Goal: Task Accomplishment & Management: Manage account settings

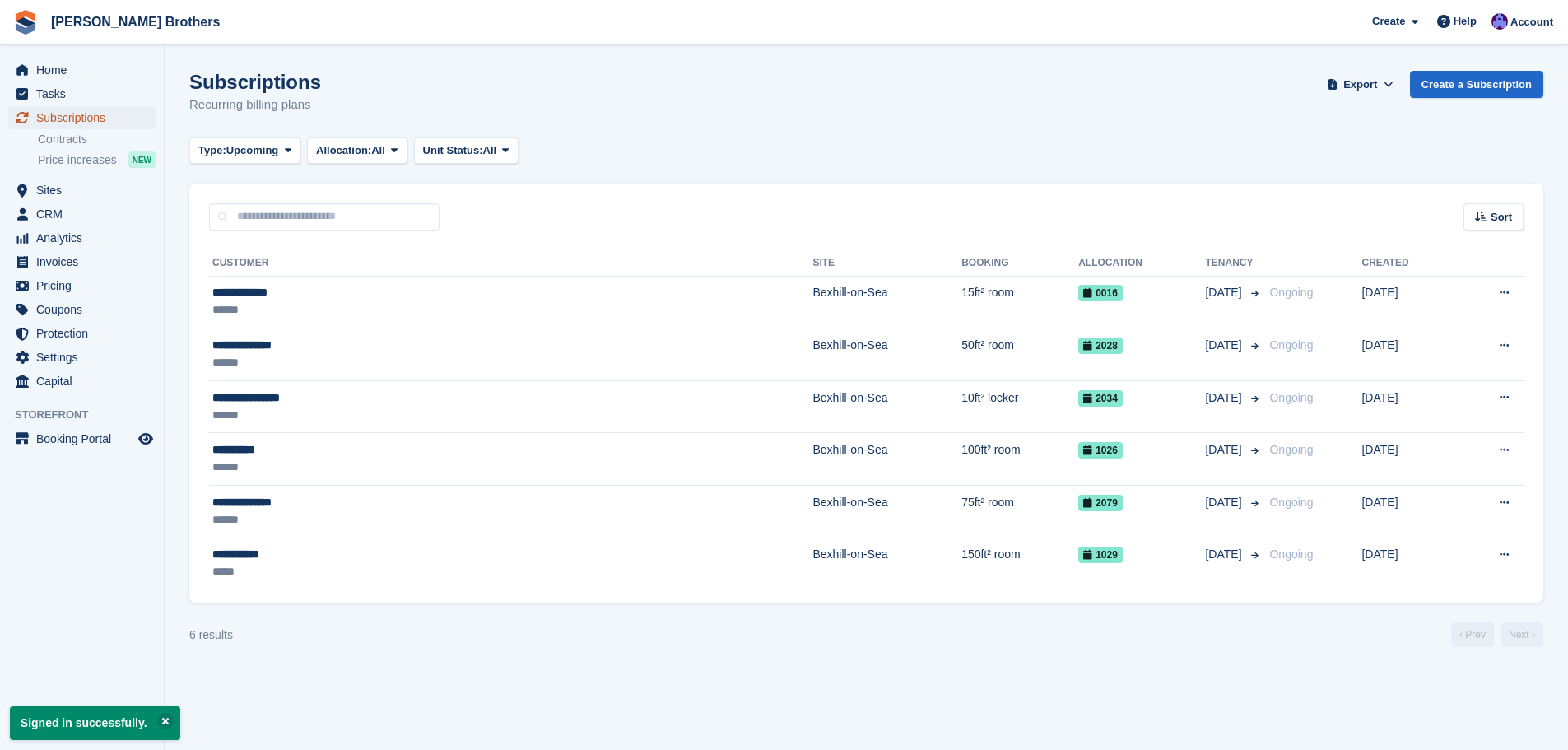
click at [105, 120] on span "Subscriptions" at bounding box center [85, 117] width 99 height 23
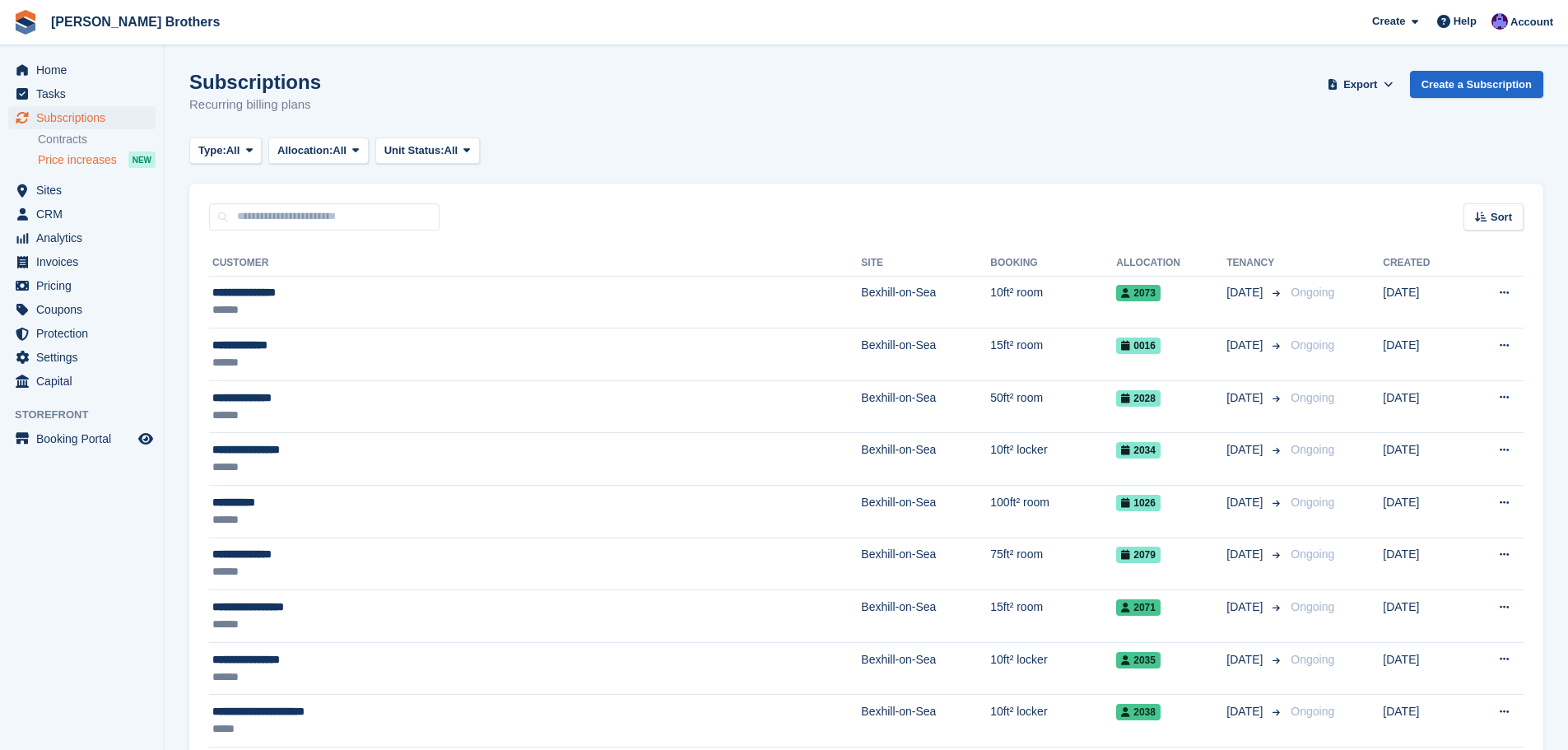
click at [88, 164] on span "Price increases" at bounding box center [78, 160] width 79 height 16
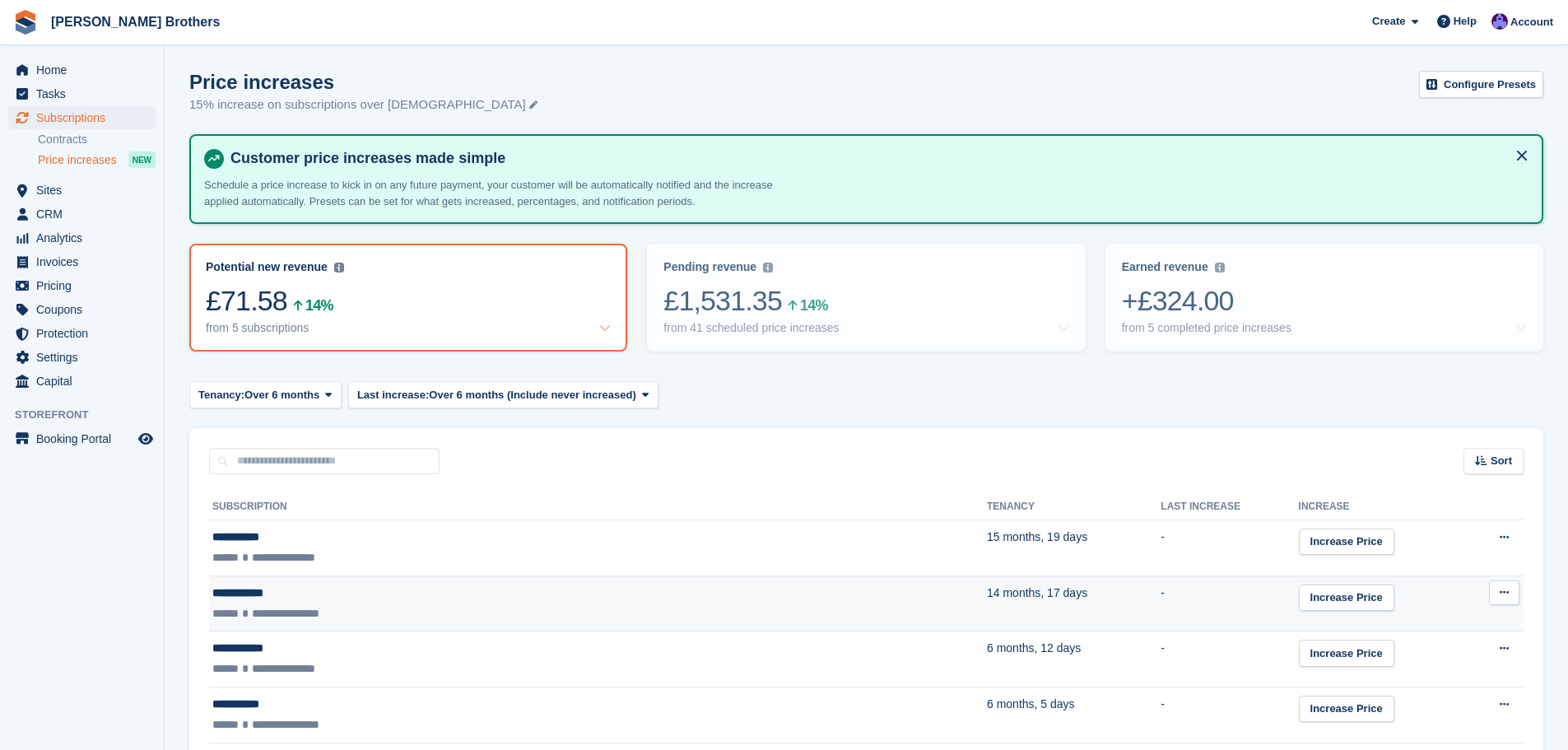
scroll to position [130, 0]
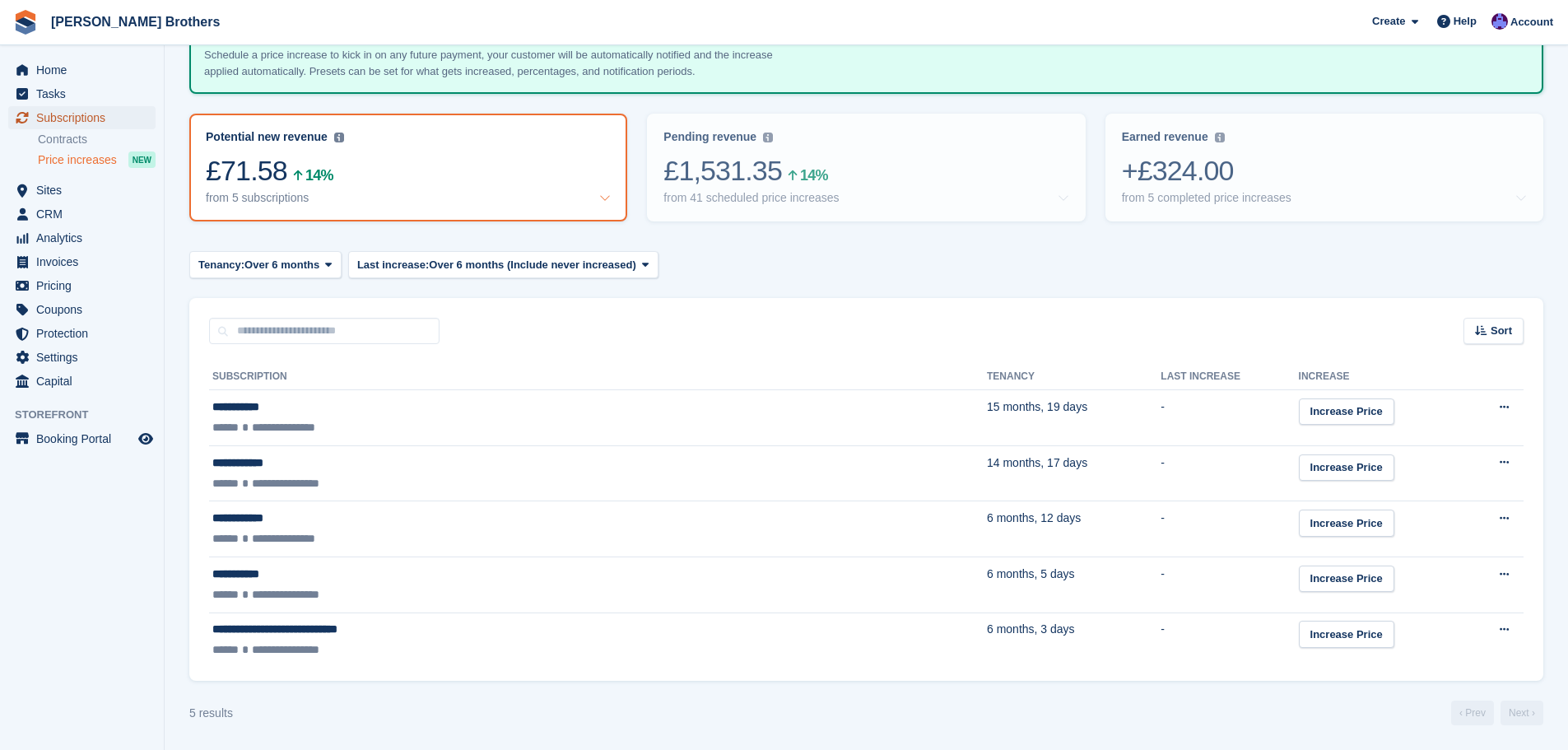
click at [68, 116] on span "Subscriptions" at bounding box center [85, 117] width 99 height 23
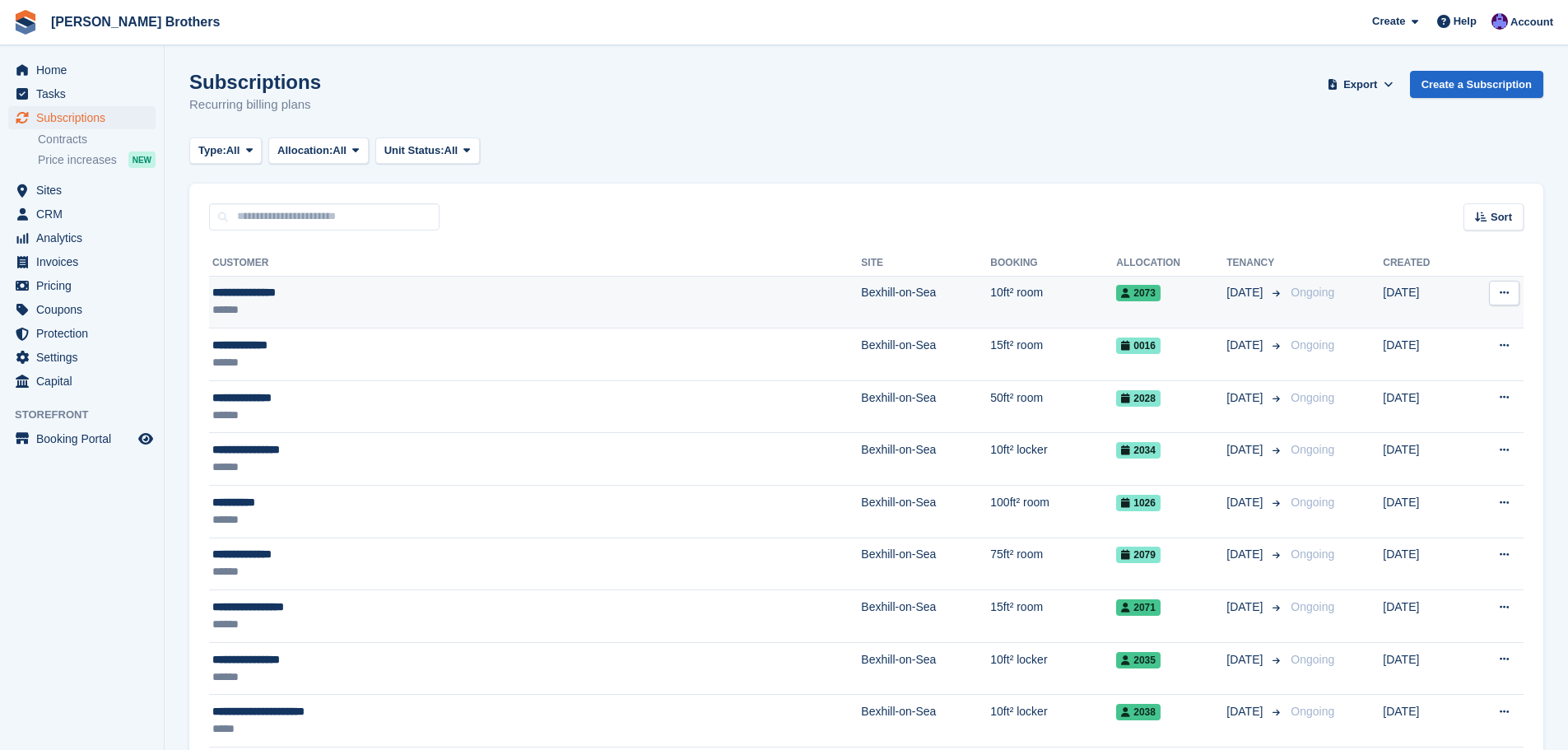
click at [381, 301] on div "**********" at bounding box center [399, 292] width 375 height 18
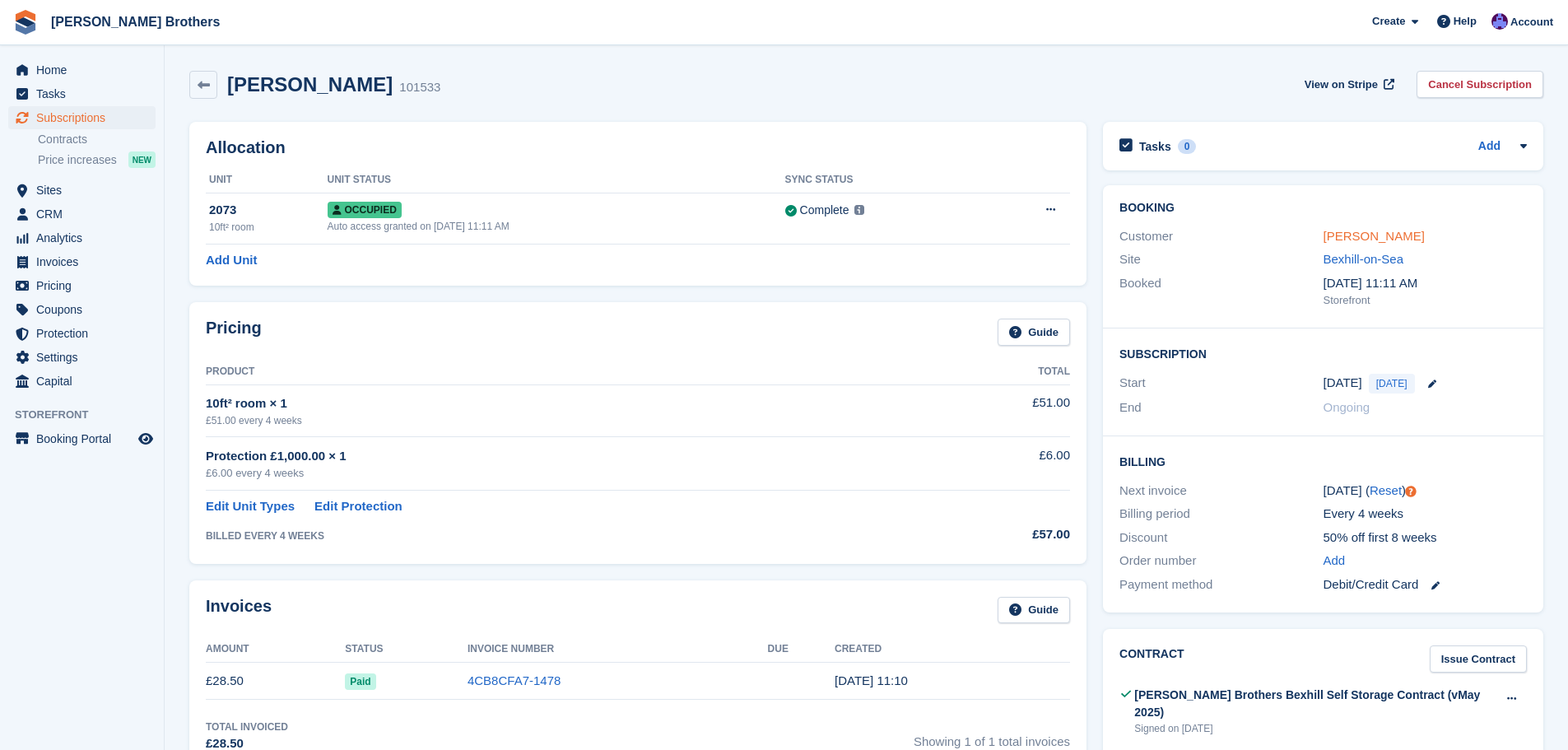
click at [1402, 231] on link "[PERSON_NAME]" at bounding box center [1374, 236] width 101 height 14
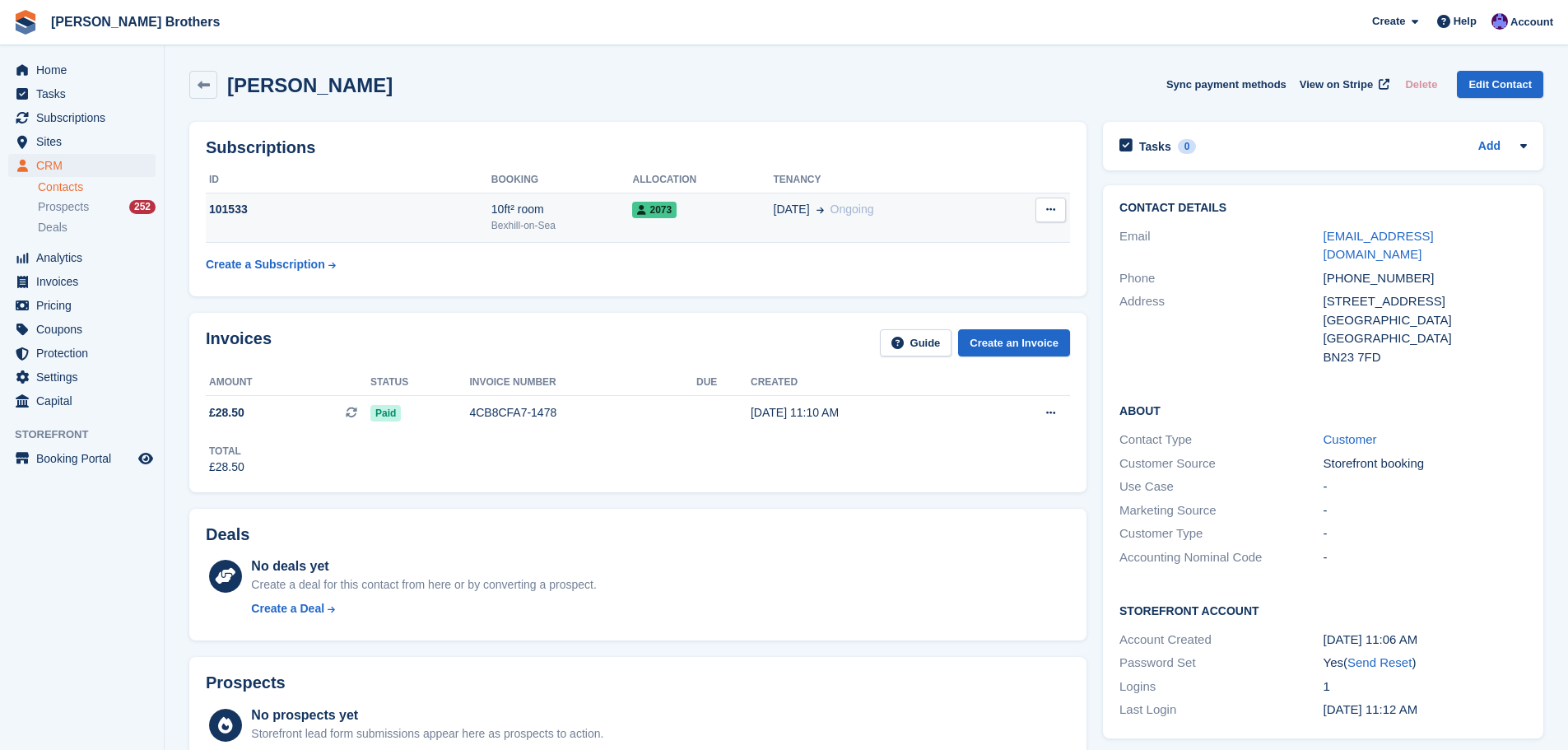
click at [664, 220] on td "2073" at bounding box center [702, 218] width 141 height 51
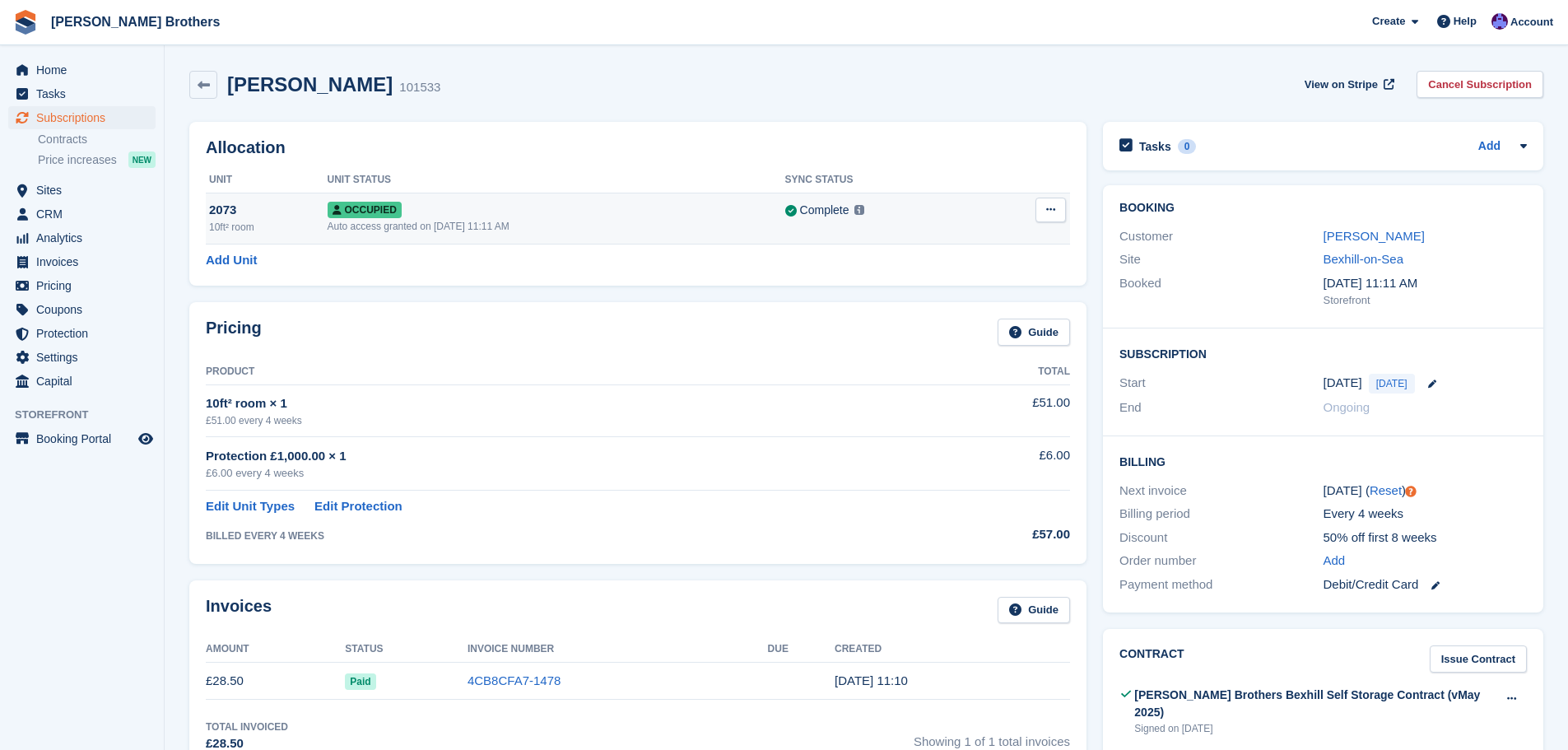
click at [1050, 198] on button at bounding box center [1051, 209] width 30 height 24
click at [1012, 244] on p "Overlock" at bounding box center [987, 241] width 143 height 21
